Goal: Find specific page/section: Find specific page/section

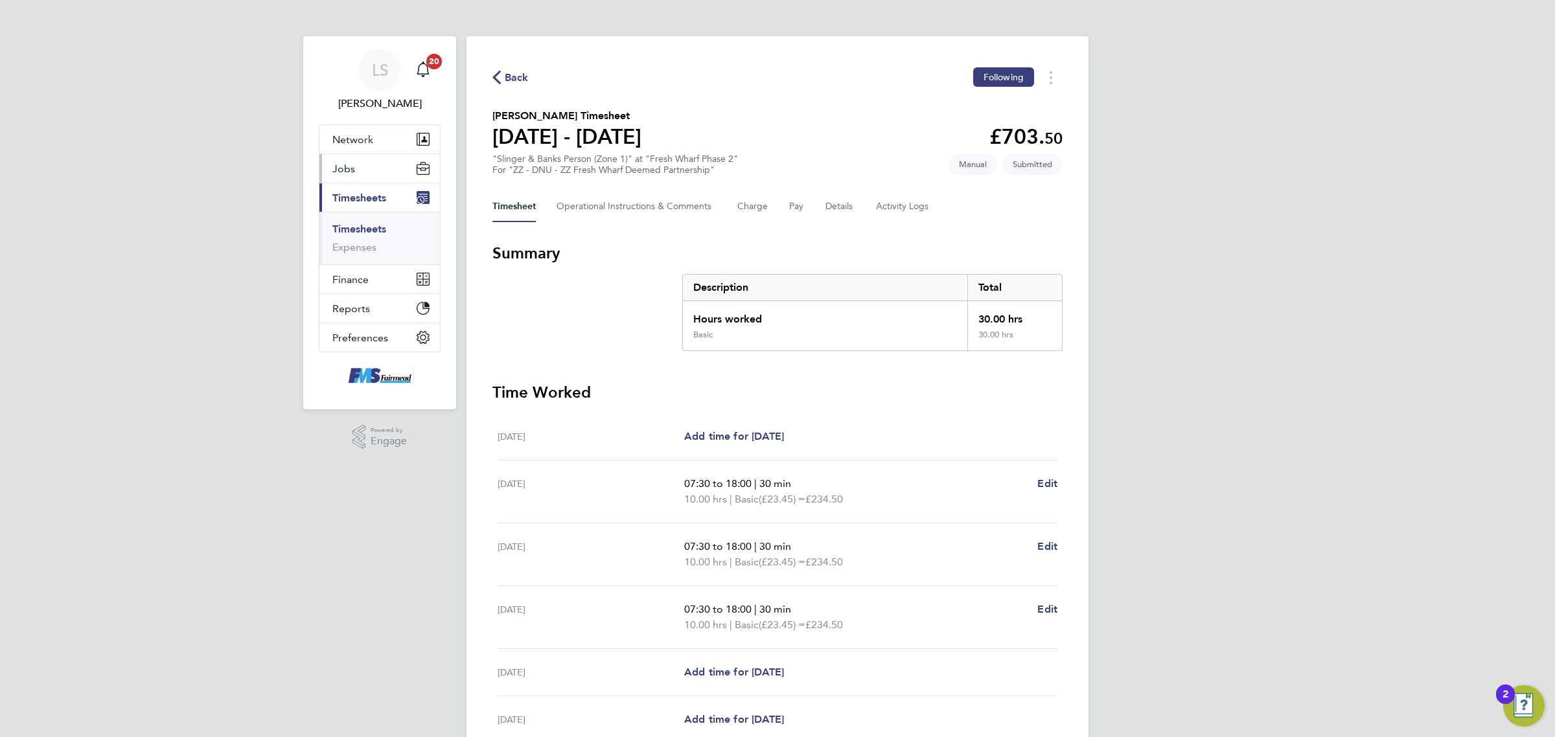
click at [351, 173] on span "Jobs" at bounding box center [343, 169] width 23 height 12
click at [367, 224] on link "Vacancies" at bounding box center [355, 218] width 46 height 12
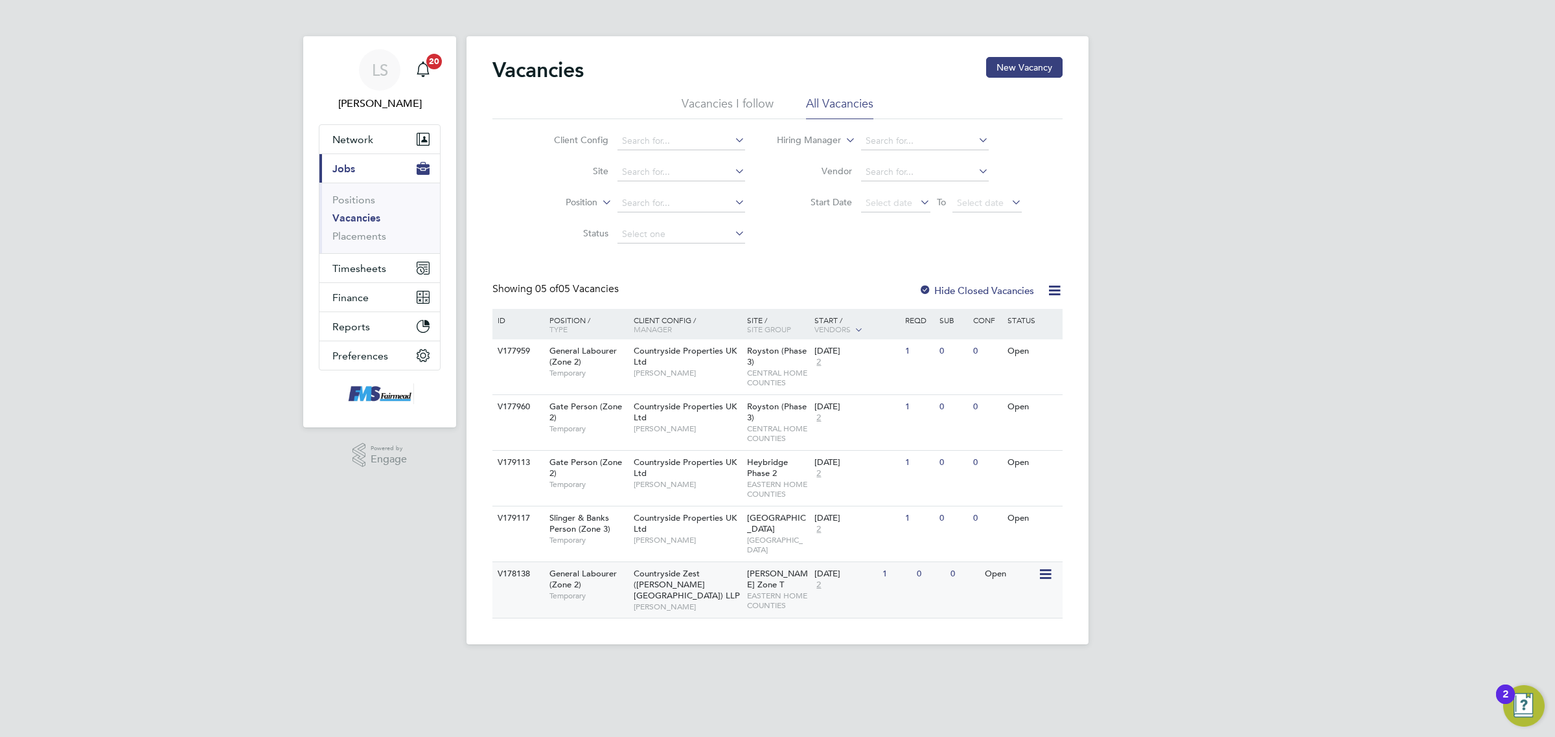
click at [783, 591] on span "EASTERN HOME COUNTIES" at bounding box center [778, 601] width 62 height 20
